Goal: Information Seeking & Learning: Learn about a topic

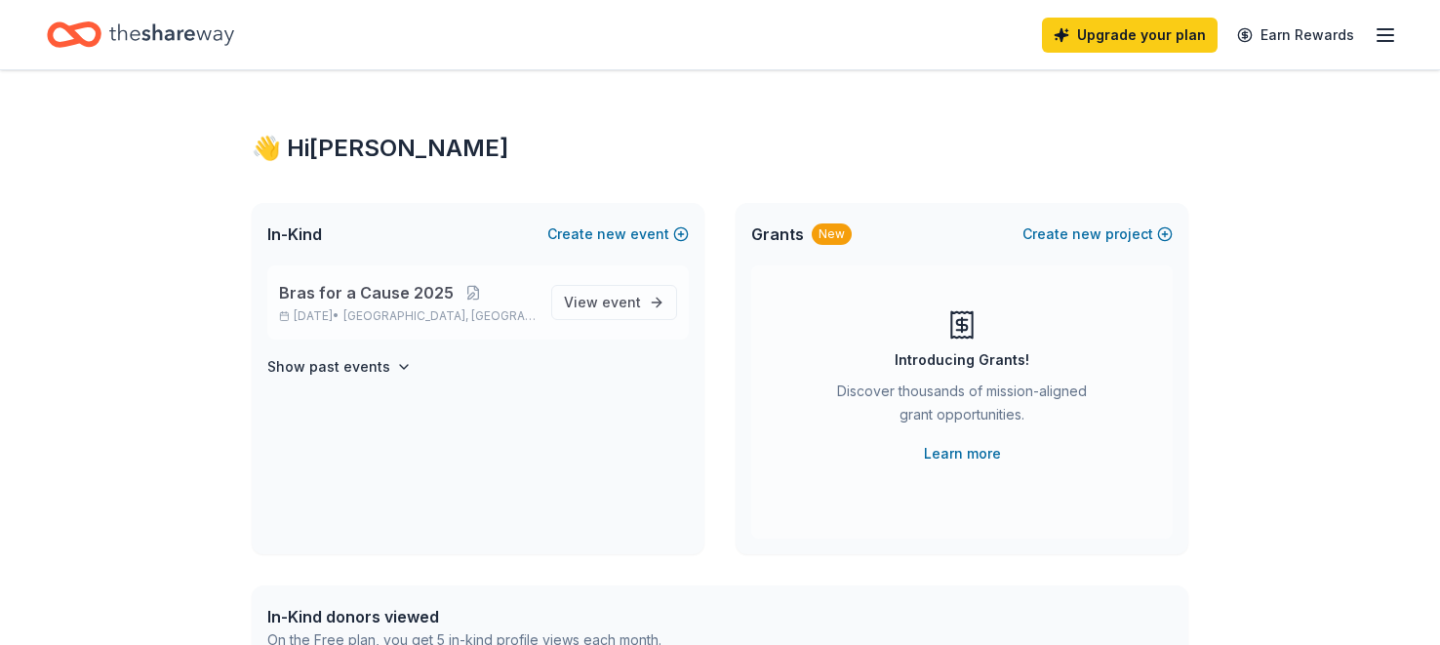
click at [331, 293] on span "Bras for a Cause 2025" at bounding box center [366, 292] width 175 height 23
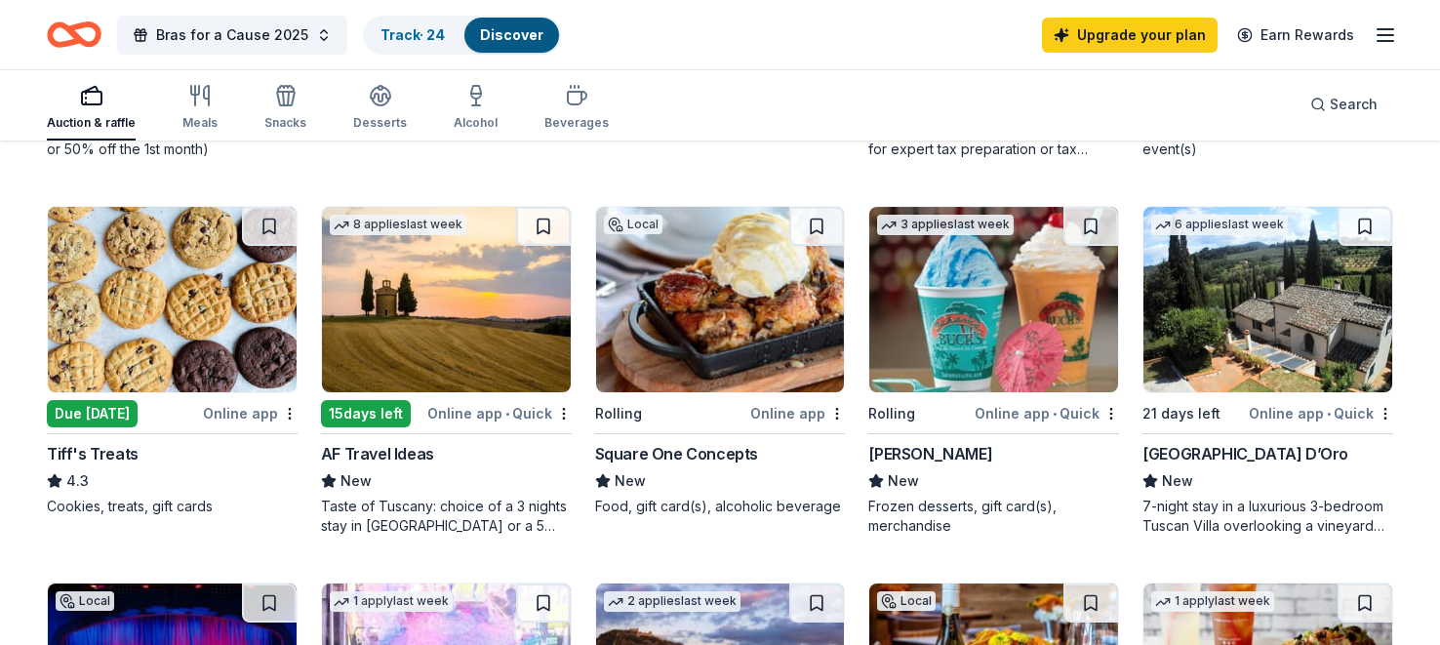
scroll to position [905, 0]
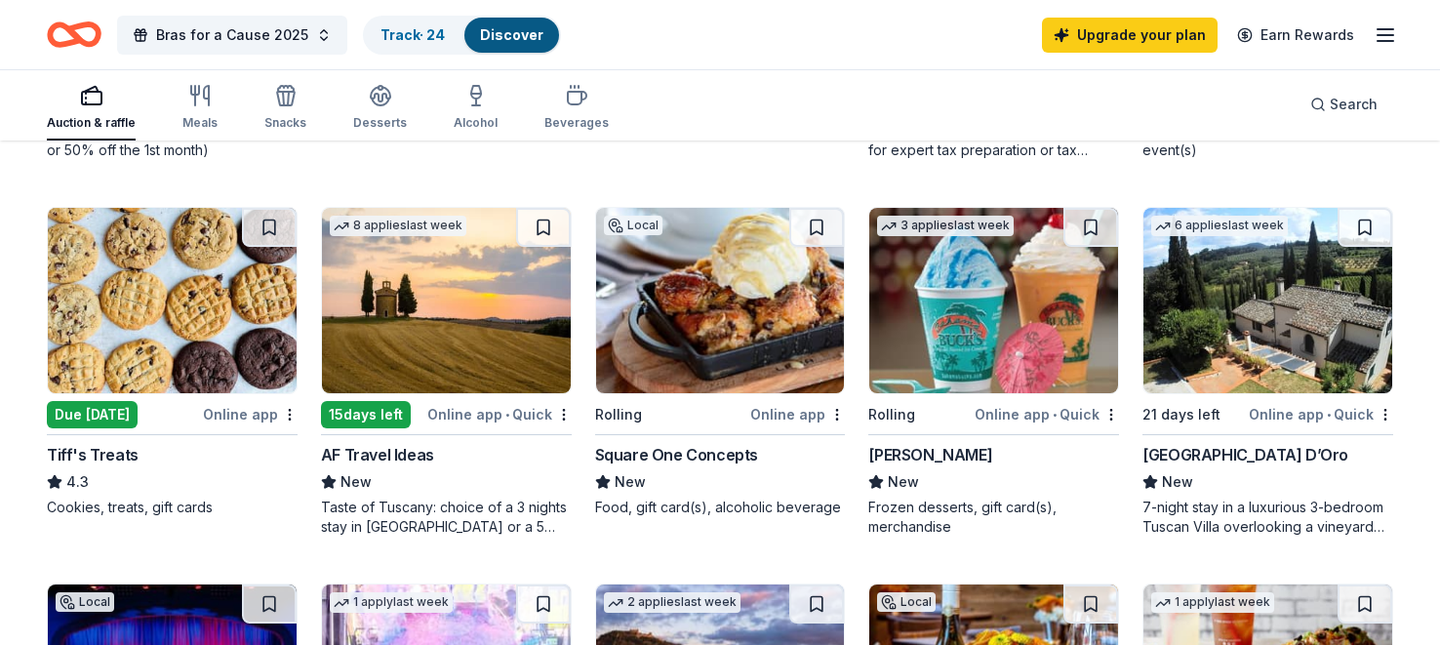
click at [446, 312] on img at bounding box center [446, 300] width 249 height 185
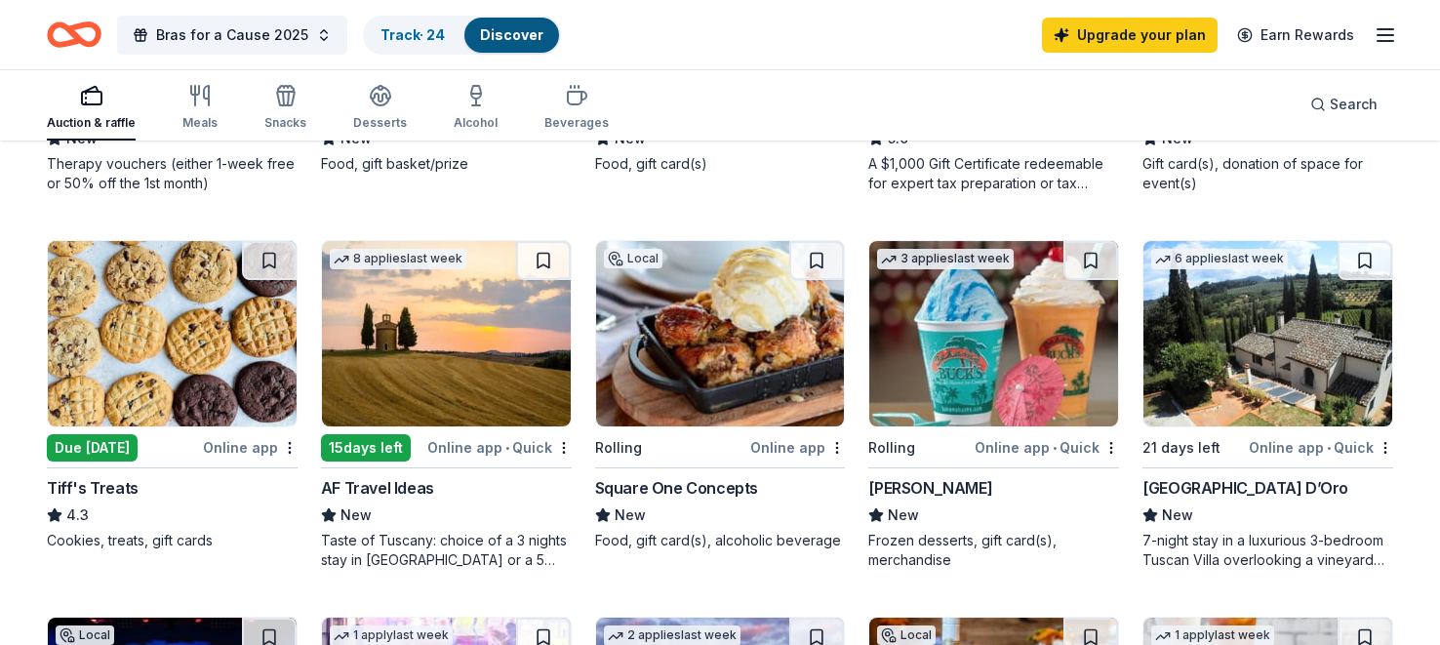
scroll to position [872, 0]
click at [1272, 319] on img at bounding box center [1267, 333] width 249 height 185
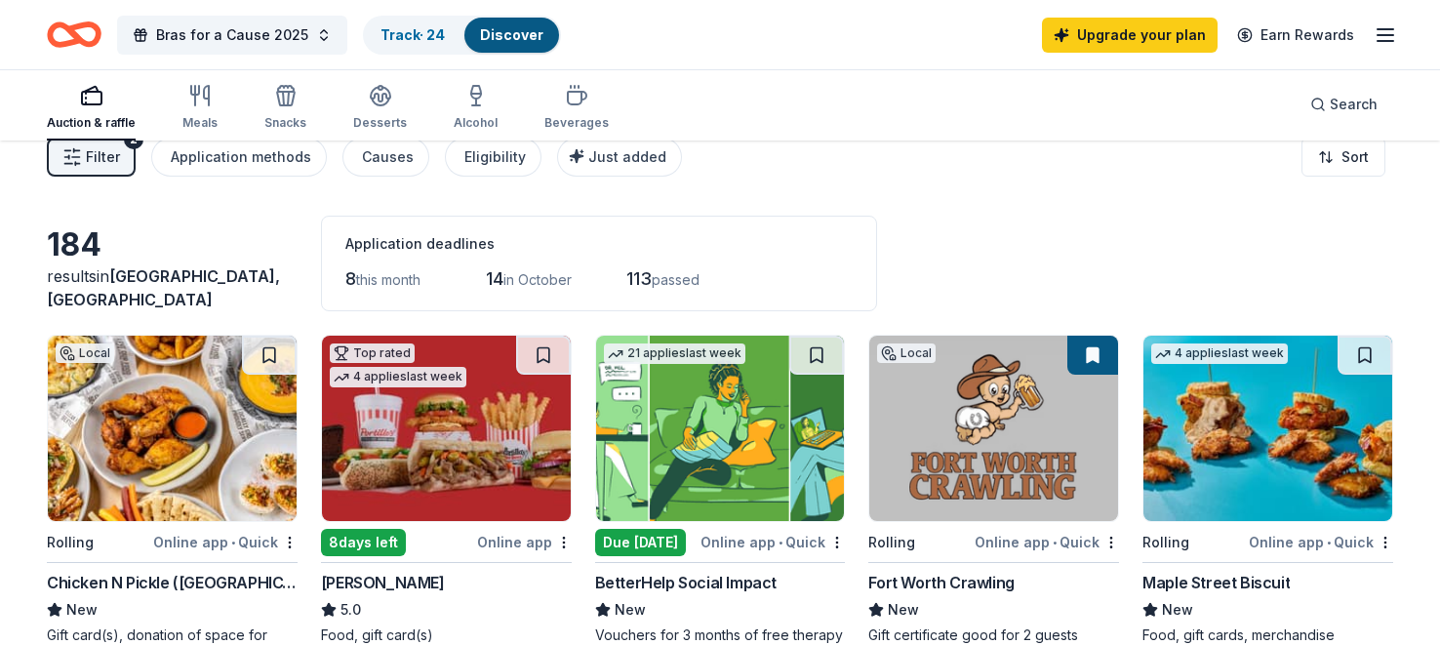
scroll to position [0, 0]
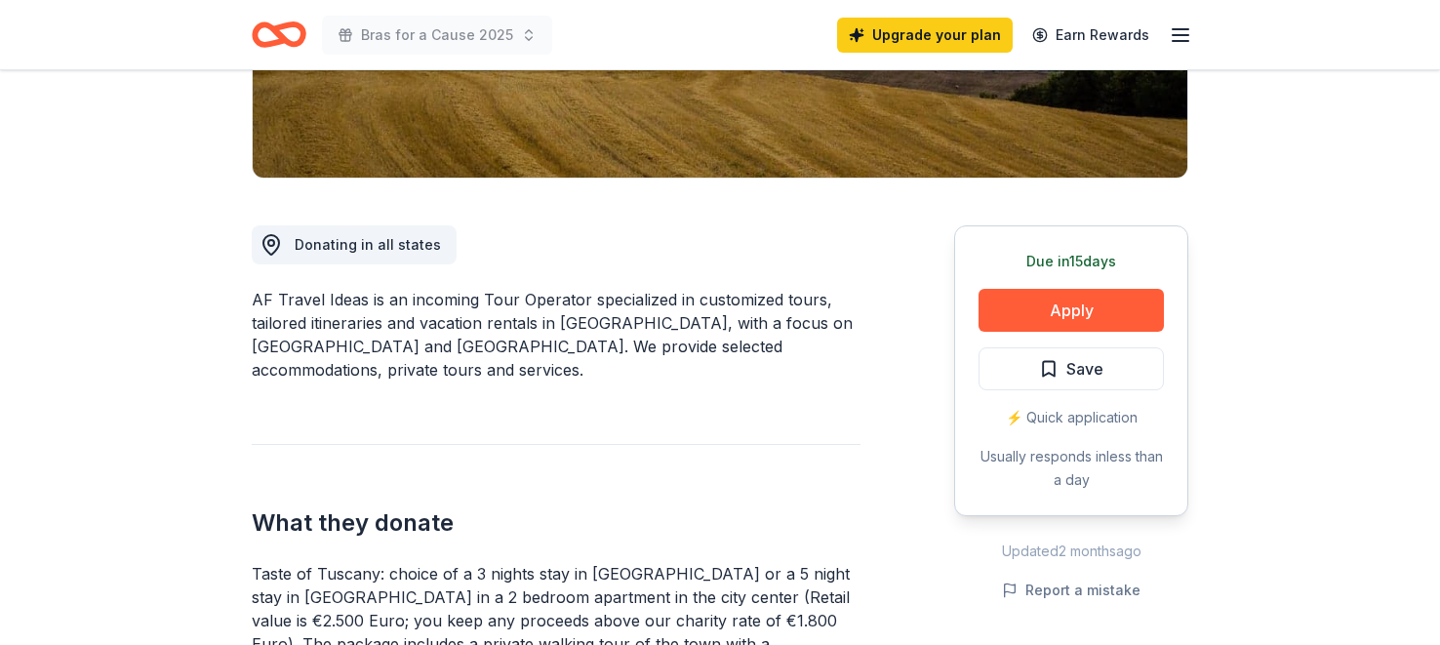
scroll to position [414, 0]
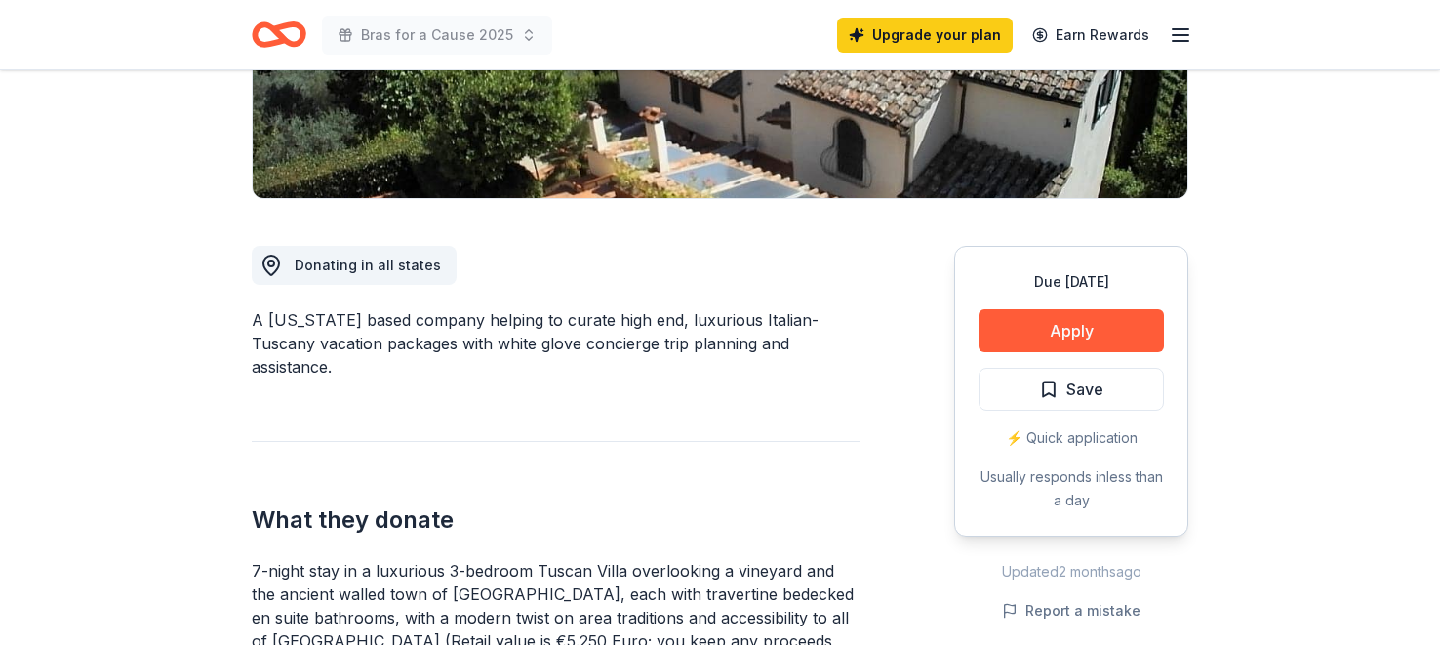
scroll to position [365, 0]
